Goal: Navigation & Orientation: Find specific page/section

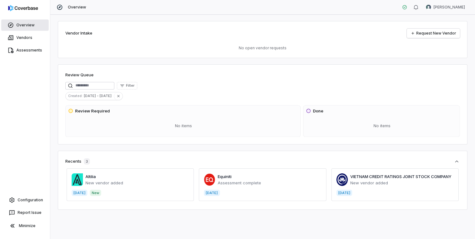
click at [26, 25] on span "Overview" at bounding box center [25, 25] width 18 height 5
click at [26, 39] on span "Vendors" at bounding box center [24, 37] width 16 height 5
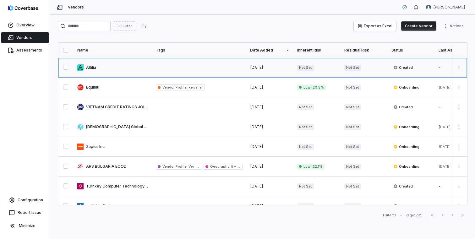
click at [94, 68] on link at bounding box center [112, 67] width 78 height 19
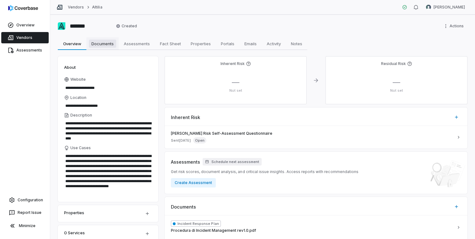
click at [104, 45] on span "Documents" at bounding box center [102, 44] width 27 height 8
type textarea "*"
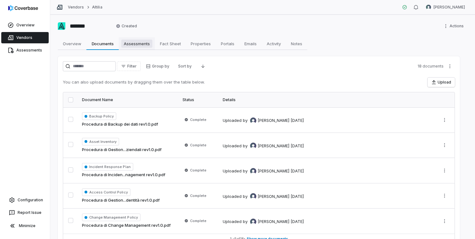
click at [136, 45] on span "Assessments" at bounding box center [136, 44] width 31 height 8
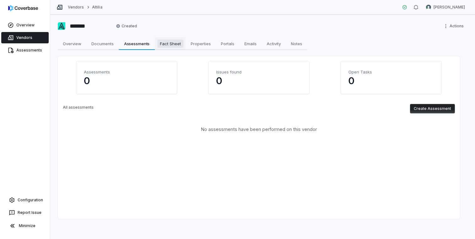
click at [173, 46] on span "Fact Sheet" at bounding box center [170, 44] width 26 height 8
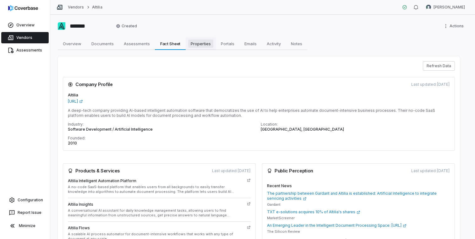
click at [198, 46] on span "Properties" at bounding box center [200, 44] width 25 height 8
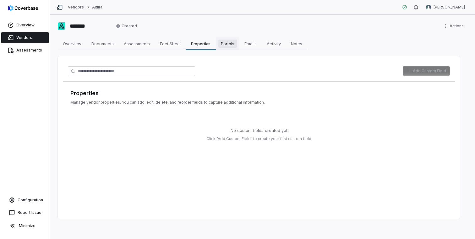
click at [228, 43] on span "Portals" at bounding box center [227, 44] width 19 height 8
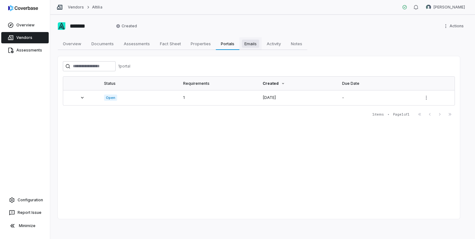
click at [248, 43] on span "Emails" at bounding box center [250, 44] width 17 height 8
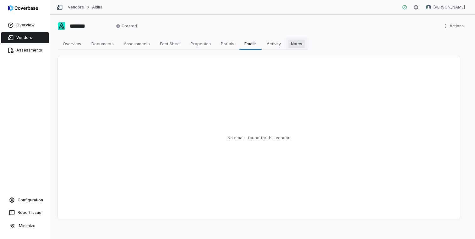
click at [292, 45] on span "Notes" at bounding box center [296, 44] width 16 height 8
